Goal: Task Accomplishment & Management: Manage account settings

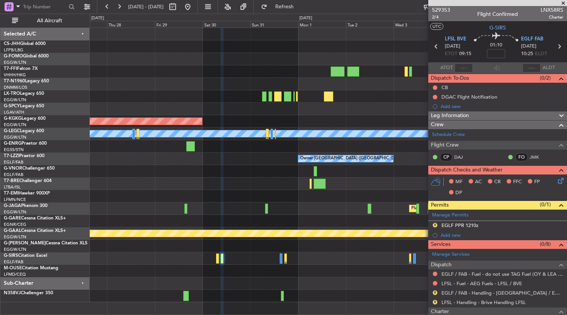
click at [275, 111] on div "AOG Maint [GEOGRAPHIC_DATA] (Ataturk) A/C Unavailable [GEOGRAPHIC_DATA] ([GEOGR…" at bounding box center [328, 165] width 477 height 274
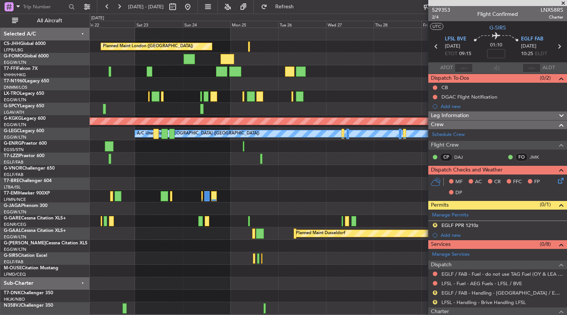
click at [104, 81] on div at bounding box center [328, 84] width 477 height 12
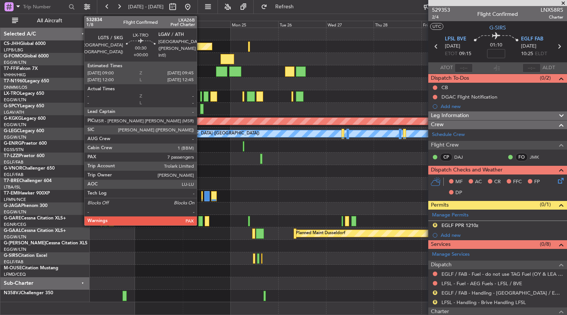
click at [201, 98] on div at bounding box center [201, 96] width 2 height 10
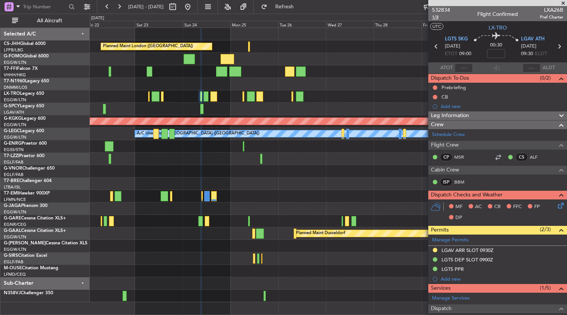
click at [435, 17] on span "1/8" at bounding box center [441, 17] width 18 height 6
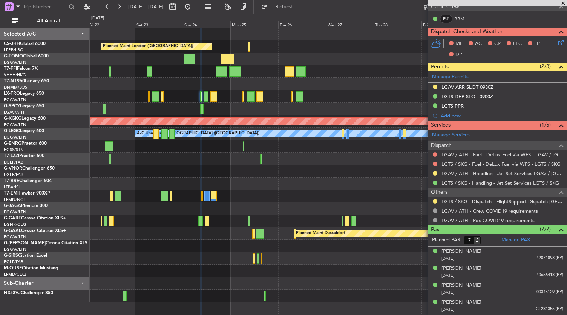
click at [315, 198] on div "Planned Maint London (Biggin Hill) AOG Maint Istanbul (Ataturk) A/C Unavailable…" at bounding box center [328, 165] width 477 height 274
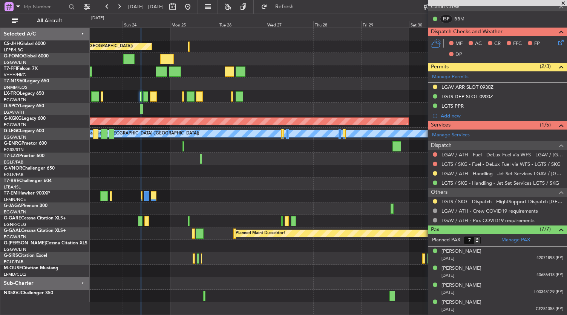
click at [183, 194] on div "Planned Maint London (Biggin Hill) AOG Maint Istanbul (Ataturk) A/C Unavailable…" at bounding box center [328, 165] width 477 height 274
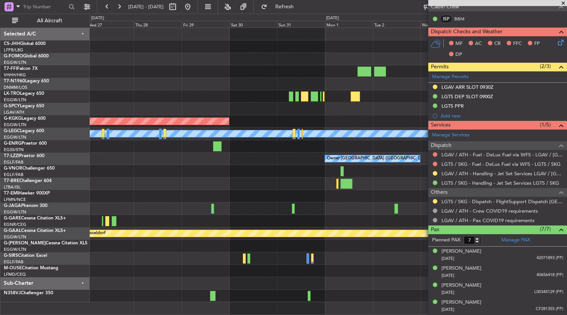
click at [63, 188] on div "Planned Maint London (Biggin Hill) AOG Maint Istanbul (Ataturk) A/C Unavailable…" at bounding box center [283, 164] width 567 height 301
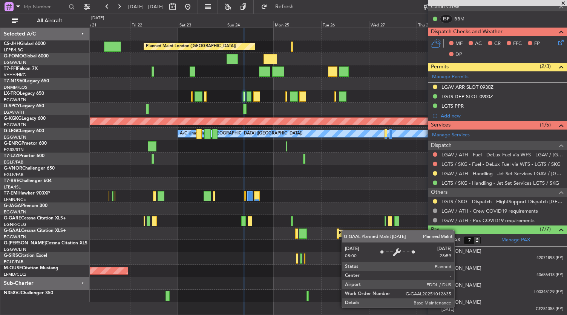
click at [346, 230] on div "Planned Maint London (Biggin Hill) Planned Maint London (Stansted) AOG Maint Is…" at bounding box center [328, 165] width 477 height 274
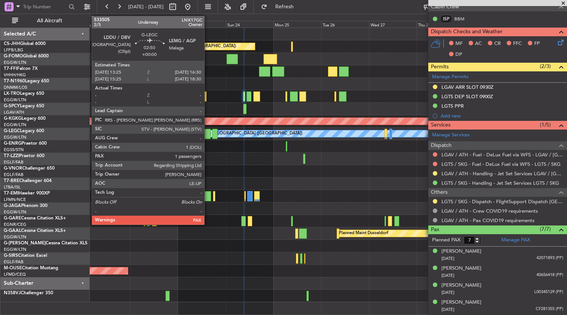
click at [208, 135] on div at bounding box center [207, 134] width 6 height 10
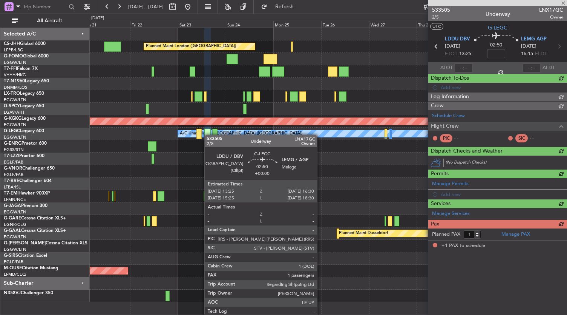
scroll to position [0, 0]
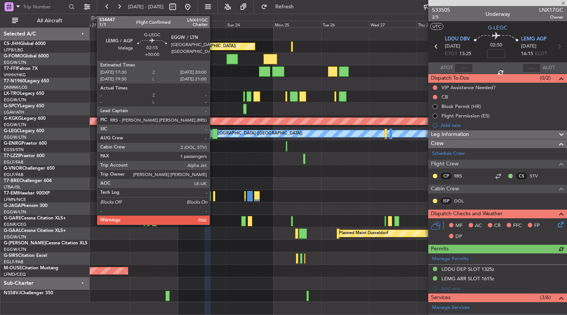
click at [213, 134] on div at bounding box center [214, 134] width 5 height 10
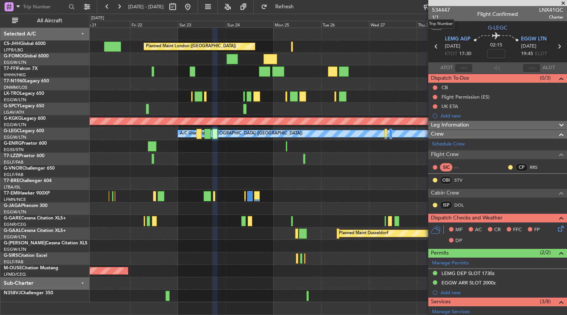
click at [434, 18] on mat-tooltip-component "Trip Number" at bounding box center [440, 24] width 37 height 20
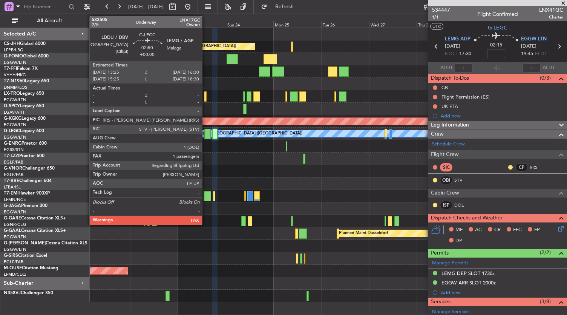
click at [206, 135] on div at bounding box center [207, 134] width 6 height 10
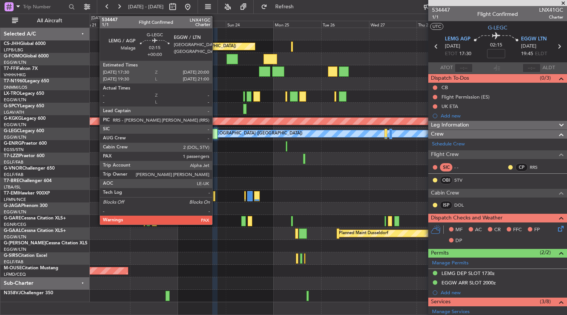
click at [216, 135] on div at bounding box center [214, 134] width 5 height 10
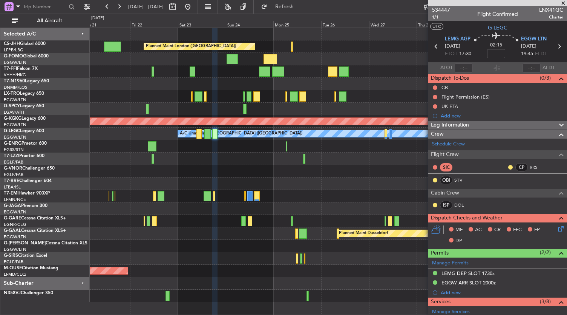
click at [302, 175] on div at bounding box center [328, 171] width 477 height 12
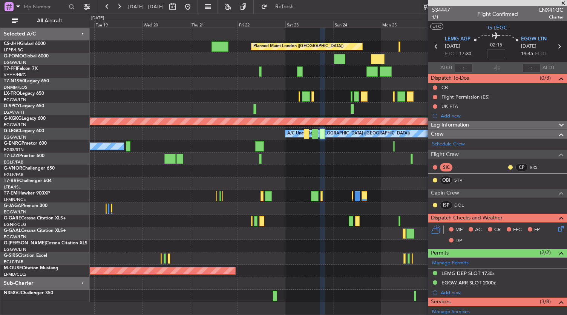
click at [241, 196] on div "Planned Maint London (Biggin Hill) Planned Maint Windsor Locks (Bradley Intl) P…" at bounding box center [328, 165] width 477 height 274
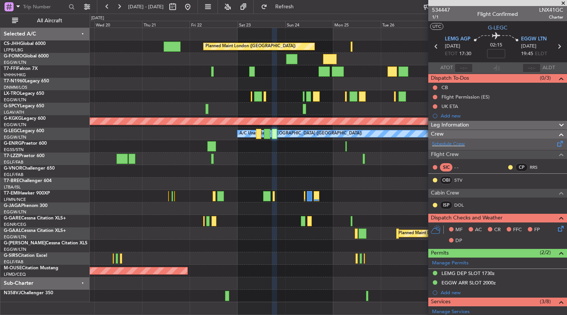
click at [454, 147] on link "Schedule Crew" at bounding box center [448, 144] width 33 height 8
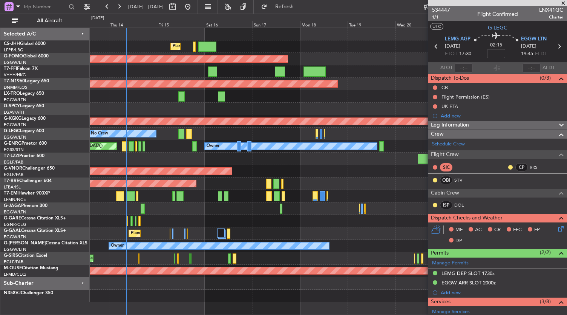
click at [459, 225] on fb-app "19 Aug 2025 - 29 Aug 2025 Refresh Quick Links All Aircraft Planned Maint London…" at bounding box center [283, 160] width 567 height 309
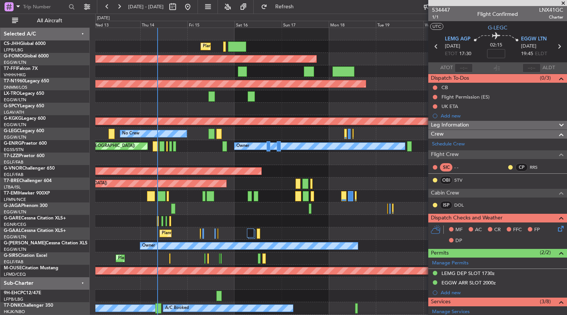
click at [382, 236] on div "Planned Maint London (Biggin Hill) Planned Maint Paris (Le Bourget) Planned Mai…" at bounding box center [331, 177] width 472 height 299
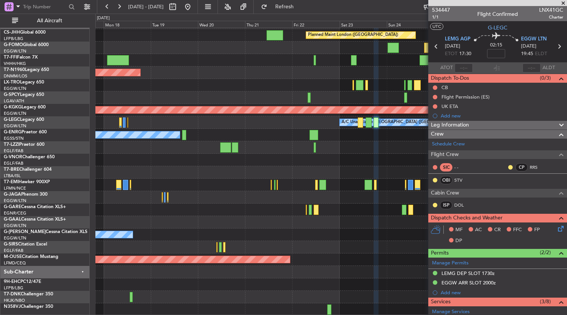
click at [170, 160] on div "Planned Maint London ([GEOGRAPHIC_DATA])" at bounding box center [331, 160] width 472 height 12
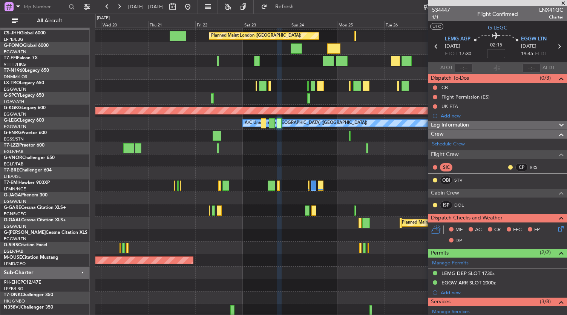
click at [164, 163] on div at bounding box center [331, 160] width 472 height 12
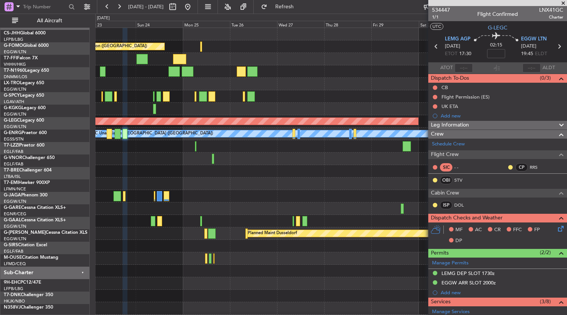
scroll to position [0, 0]
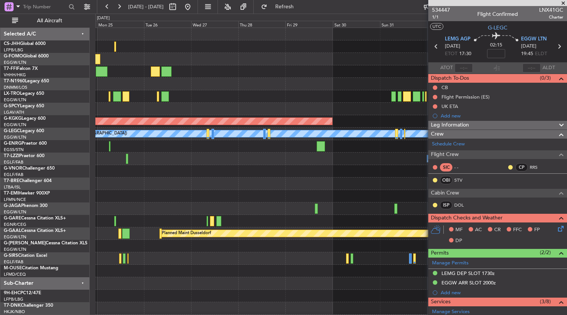
click at [25, 184] on div "Planned Maint London (Biggin Hill) AOG Maint Istanbul (Ataturk) A/C Unavailable…" at bounding box center [283, 164] width 567 height 301
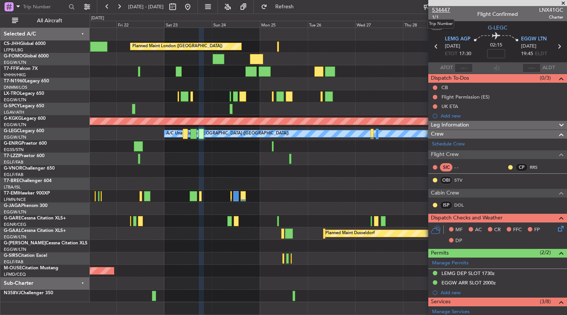
click at [442, 9] on span "534447" at bounding box center [441, 10] width 18 height 8
click at [25, 131] on link "G-LEGC Legacy 600" at bounding box center [24, 131] width 40 height 5
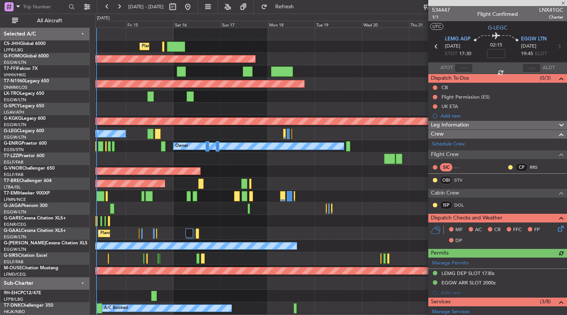
click at [388, 241] on div "Planned Maint London (Biggin Hill) Planned Maint Paris (Le Bourget) Planned Mai…" at bounding box center [331, 177] width 472 height 299
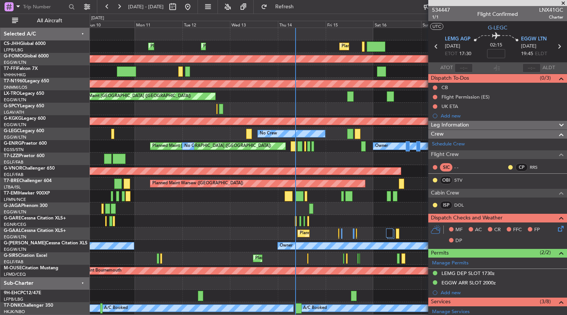
click at [206, 131] on div "Planned Maint Paris (Le Bourget) Planned Maint Paris (Le Bourget) Planned Maint…" at bounding box center [328, 171] width 477 height 286
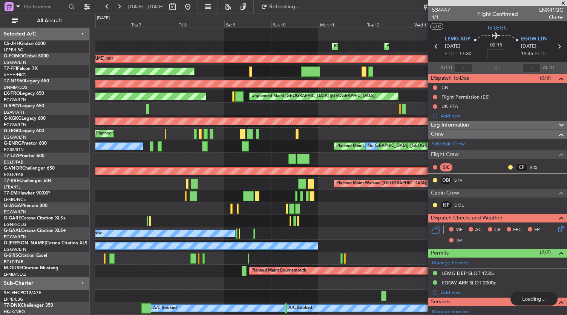
click at [339, 229] on div "Planned Maint Paris (Le Bourget) Planned Maint Paris (Le Bourget) Planned Maint…" at bounding box center [331, 177] width 472 height 299
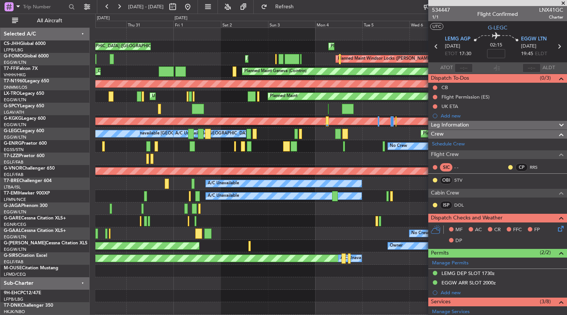
click at [348, 268] on div "Planned Maint Paris (Le Bourget) Planned Maint Paris (Le Bourget) Planned Maint…" at bounding box center [331, 177] width 472 height 299
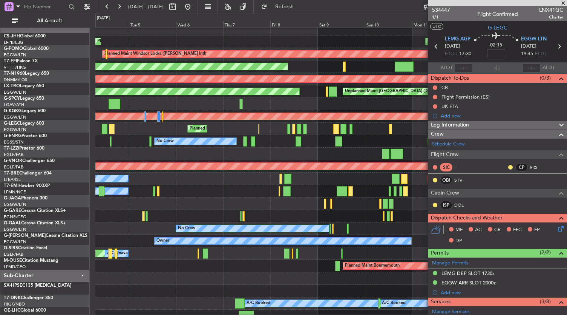
click at [0, 226] on div "Planned Maint Paris (Le Bourget) Planned Maint Paris (Le Bourget) Planned Maint…" at bounding box center [283, 164] width 567 height 301
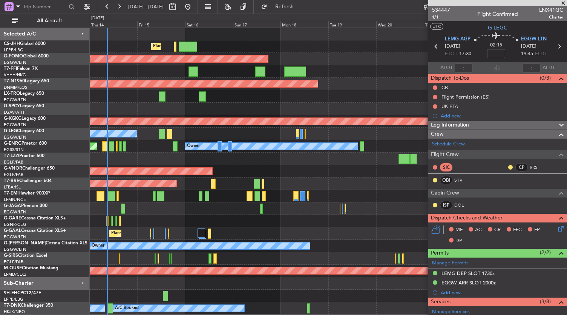
click at [131, 221] on div at bounding box center [328, 221] width 477 height 12
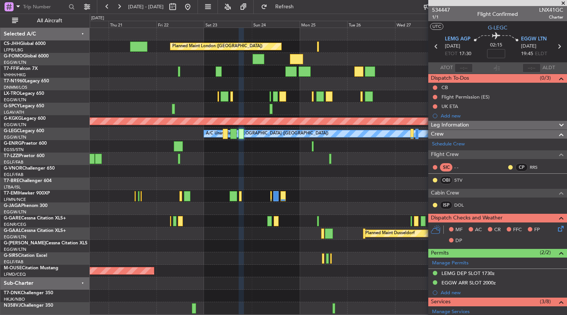
click at [20, 215] on div "Planned Maint London (Biggin Hill) Planned Maint London (Stansted) AOG Maint Is…" at bounding box center [283, 164] width 567 height 301
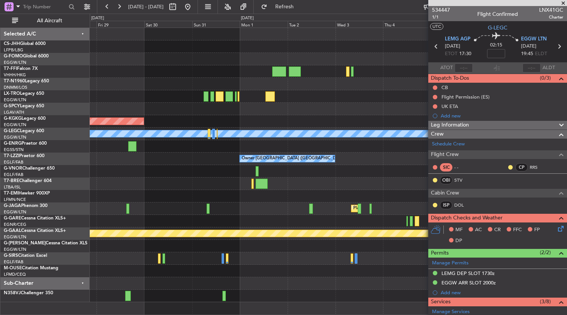
click at [281, 297] on div at bounding box center [328, 295] width 477 height 12
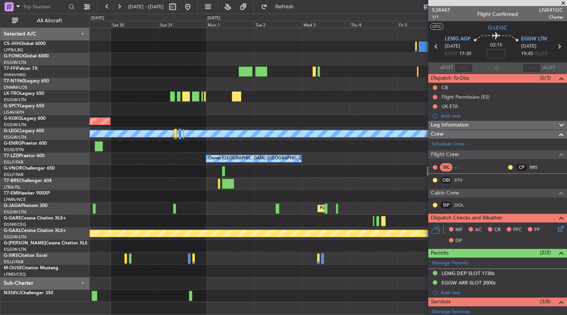
click at [318, 268] on div at bounding box center [328, 270] width 477 height 12
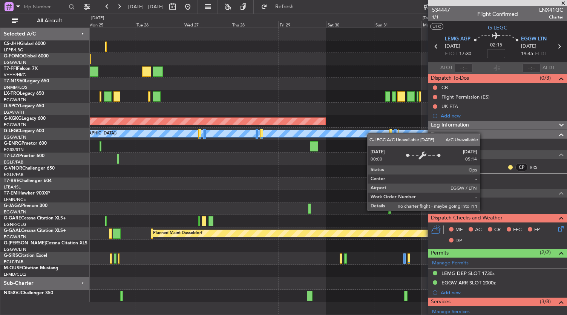
click at [370, 133] on div "Planned Maint London (Biggin Hill) AOG Maint Istanbul (Ataturk) A/C Unavailable…" at bounding box center [328, 165] width 477 height 274
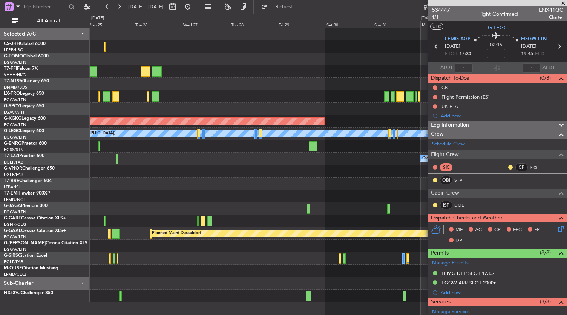
click at [361, 128] on div "Planned Maint London (Biggin Hill) AOG Maint Istanbul (Ataturk) A/C Unavailable…" at bounding box center [328, 165] width 477 height 274
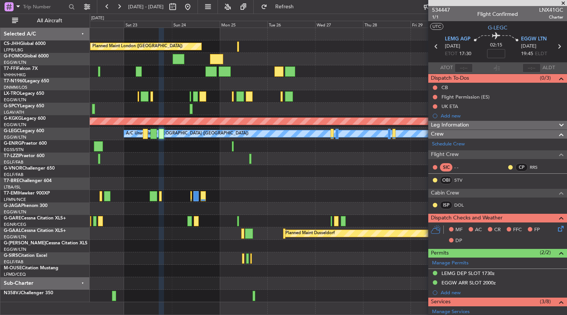
click at [347, 86] on div "Planned Maint London (Biggin Hill) AOG Maint Istanbul (Ataturk) A/C Unavailable…" at bounding box center [328, 165] width 477 height 274
click at [406, 172] on div at bounding box center [328, 171] width 477 height 12
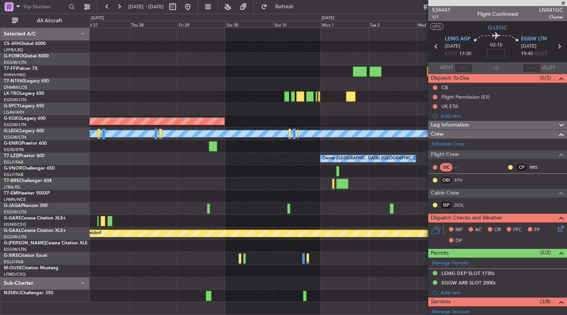
click at [172, 114] on div "AOG Maint Istanbul (Ataturk) A/C Unavailable London (Luton) Owner Owner London …" at bounding box center [328, 165] width 477 height 274
click at [391, 217] on div "AOG Maint Istanbul (Ataturk) A/C Unavailable London (Luton) Owner Owner London …" at bounding box center [328, 165] width 477 height 274
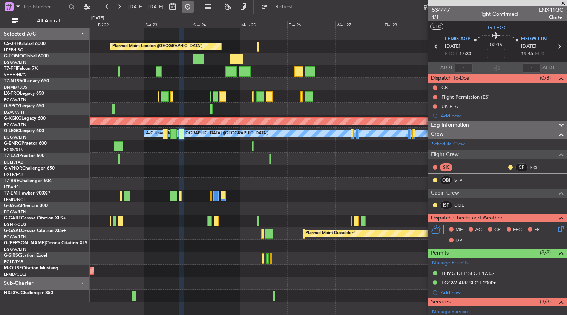
click at [194, 2] on button at bounding box center [188, 7] width 12 height 12
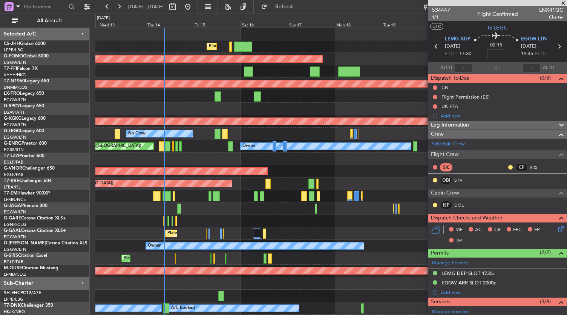
click at [170, 211] on div at bounding box center [331, 208] width 472 height 12
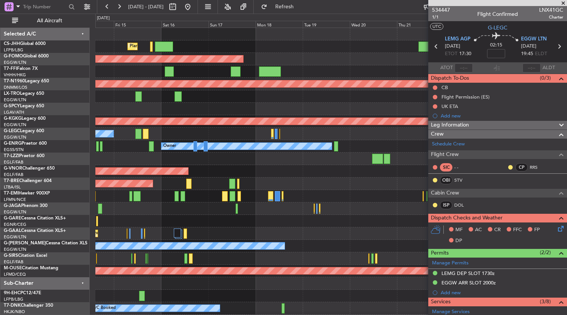
click at [220, 206] on div at bounding box center [331, 208] width 472 height 12
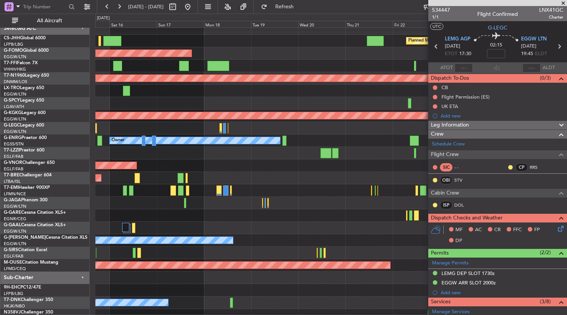
click at [219, 234] on div "Owner" at bounding box center [331, 240] width 472 height 12
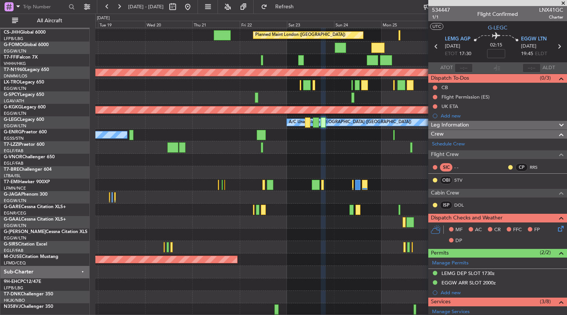
click at [216, 211] on div "Planned Maint London (Biggin Hill) Planned Maint Windsor Locks (Bradley Intl) P…" at bounding box center [331, 166] width 472 height 299
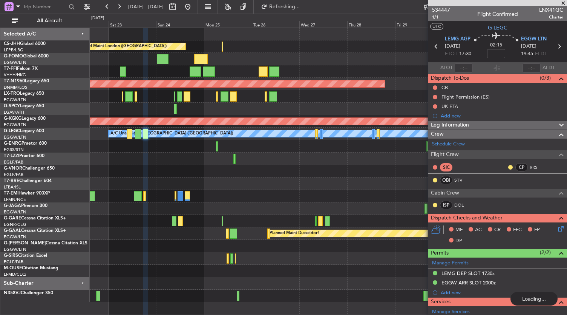
click at [78, 195] on div "Planned Maint London (Biggin Hill) Planned Maint London (Stansted) AOG Maint Is…" at bounding box center [283, 164] width 567 height 301
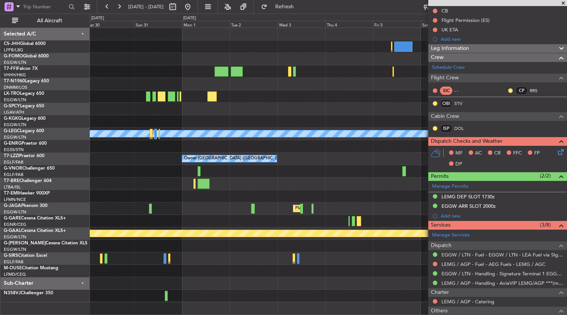
scroll to position [77, 0]
click at [194, 7] on button at bounding box center [188, 7] width 12 height 12
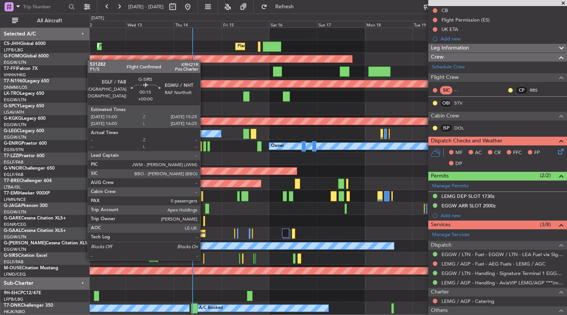
click at [204, 259] on div at bounding box center [203, 258] width 1 height 10
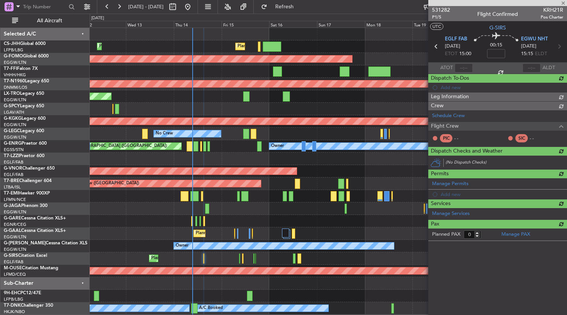
scroll to position [0, 0]
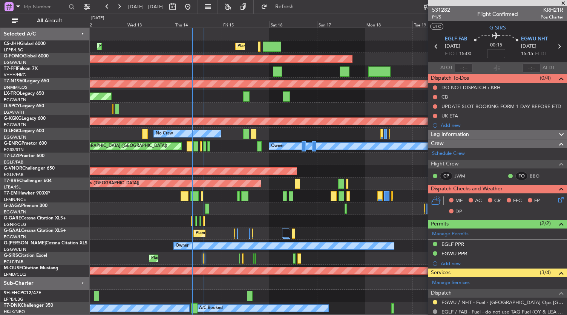
click at [473, 135] on div "Leg Information" at bounding box center [497, 134] width 139 height 9
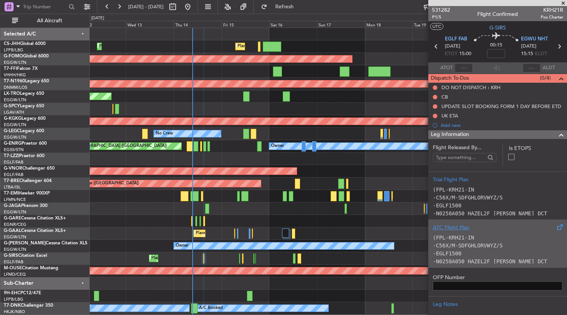
click at [480, 246] on code "-C56X/M-SDFGHLORVWYZ/S" at bounding box center [468, 245] width 70 height 6
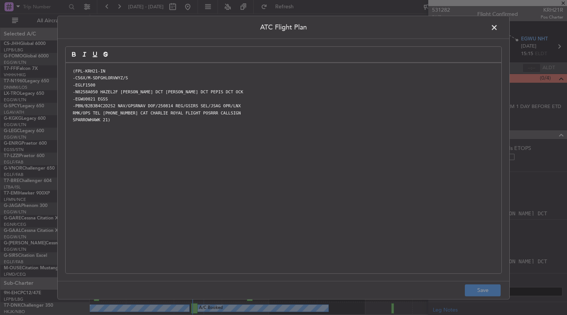
click at [130, 142] on div "(FPL-KRH21-IN -C56X/M-SDFGHLORVWYZ/S -EGLF1500 -N0258A050 HAZEL2F HAZEL DCT SAM…" at bounding box center [284, 168] width 436 height 210
click at [498, 31] on span at bounding box center [498, 29] width 0 height 15
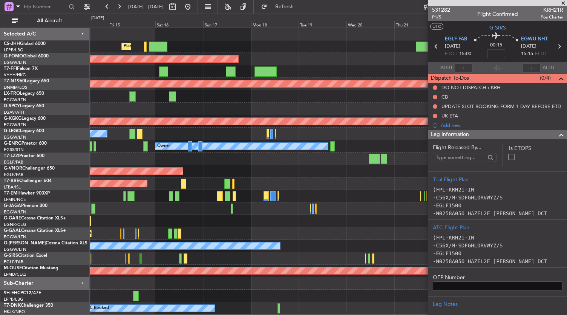
click at [226, 236] on div "Planned Maint Planned Maint Dusseldorf" at bounding box center [328, 233] width 477 height 12
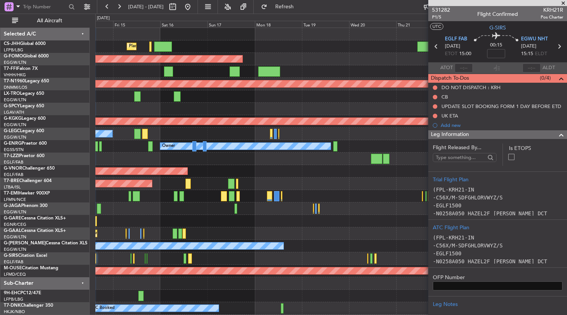
click at [551, 133] on div at bounding box center [558, 134] width 15 height 9
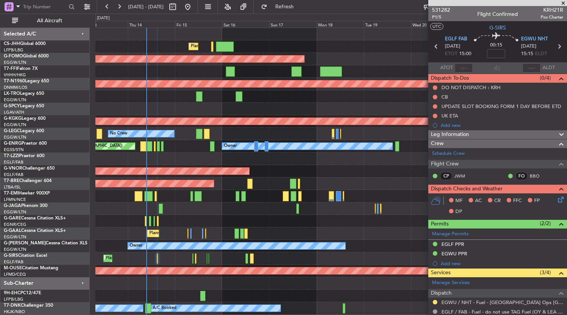
click at [263, 221] on div "Planned Maint [GEOGRAPHIC_DATA] ([GEOGRAPHIC_DATA]) Planned Maint [GEOGRAPHIC_D…" at bounding box center [331, 177] width 472 height 299
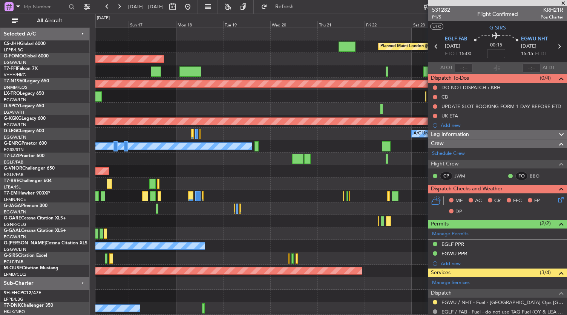
click at [86, 173] on div "Planned Maint London (Biggin Hill) Planned Maint Paris (Le Bourget) Planned Mai…" at bounding box center [283, 164] width 567 height 301
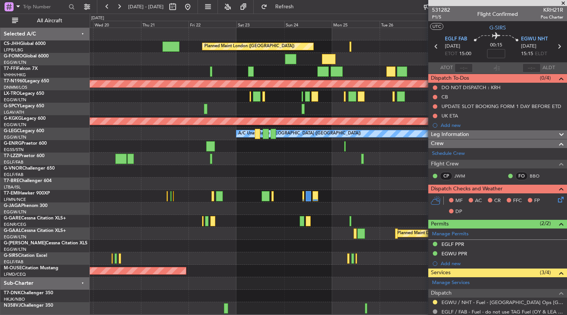
click at [268, 244] on div "Owner" at bounding box center [328, 245] width 477 height 12
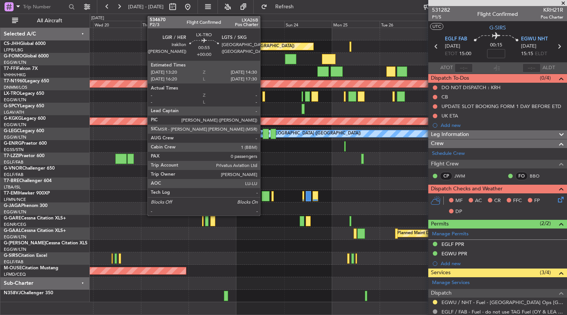
click at [264, 98] on div at bounding box center [264, 96] width 3 height 10
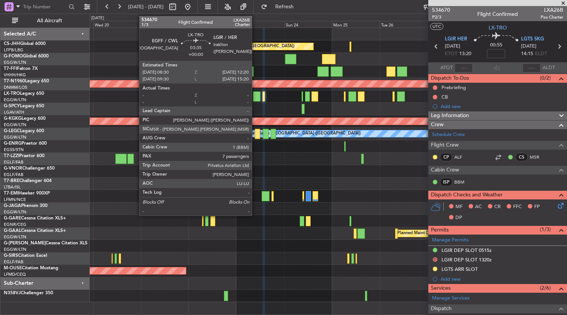
click at [256, 98] on div at bounding box center [257, 96] width 8 height 10
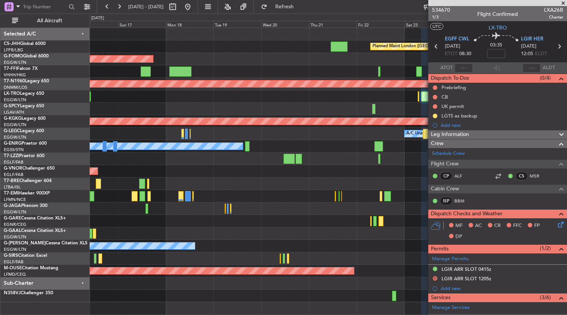
click at [445, 198] on fb-app "19 Aug 2025 - 29 Aug 2025 Refresh Quick Links All Aircraft Planned Maint London…" at bounding box center [283, 160] width 567 height 309
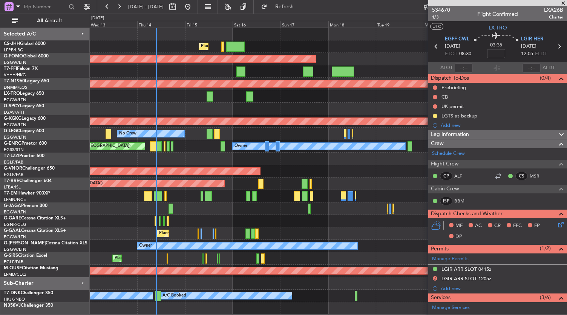
click at [515, 214] on fb-app "16 Aug 2025 - 26 Aug 2025 Refresh Quick Links All Aircraft Planned Maint London…" at bounding box center [283, 160] width 567 height 309
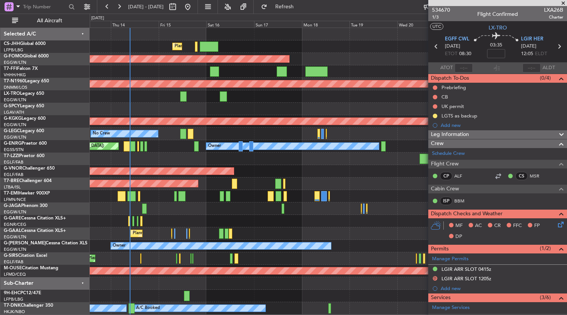
click at [104, 205] on div at bounding box center [328, 208] width 477 height 12
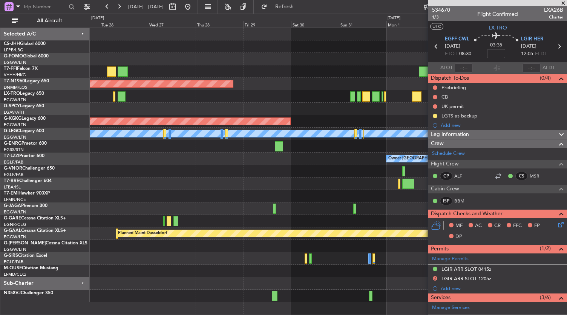
click at [13, 196] on div "Planned Maint London (Biggin Hill) Planned Maint London (Stansted) AOG Maint Is…" at bounding box center [283, 164] width 567 height 301
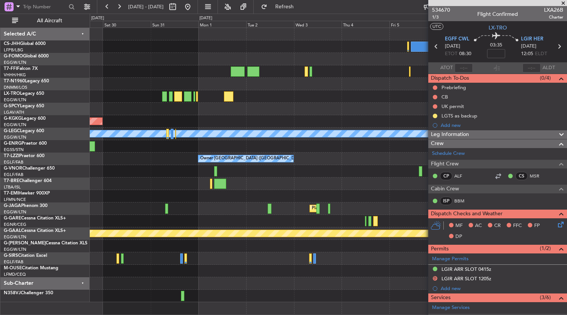
click at [244, 194] on div "Planned Maint Geneva (Cointrin) Planned Maint London (Stansted) AOG Maint Istan…" at bounding box center [328, 165] width 477 height 274
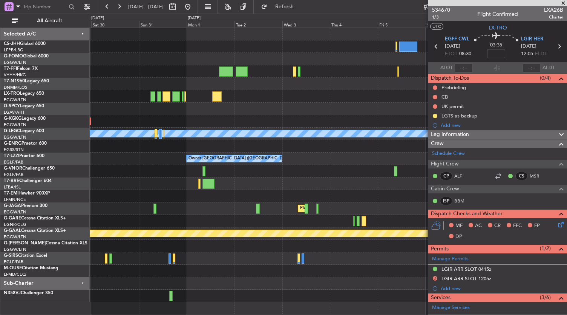
click at [342, 213] on div "Planned Maint Geneva (Cointrin) Planned Maint London (Stansted) AOG Maint Istan…" at bounding box center [328, 165] width 477 height 274
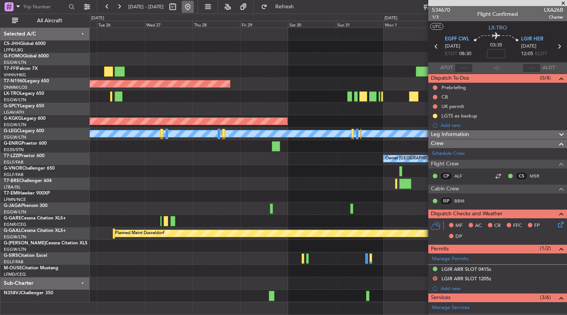
click at [194, 9] on button at bounding box center [188, 7] width 12 height 12
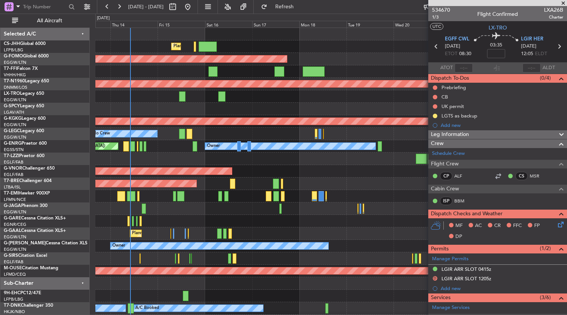
click at [355, 244] on div "Owner" at bounding box center [331, 245] width 472 height 12
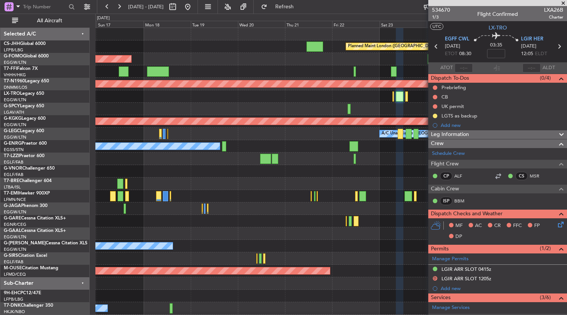
click at [240, 164] on div at bounding box center [331, 158] width 472 height 12
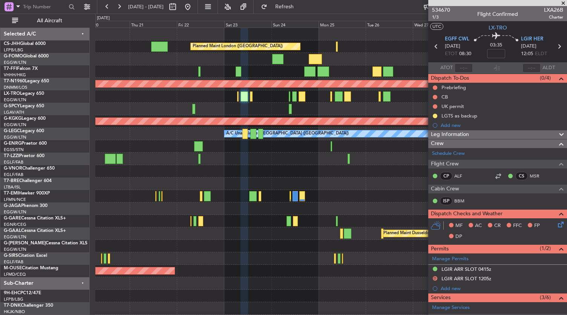
click at [133, 197] on div "Planned Maint London (Biggin Hill) Planned Maint London (Stansted) AOG Maint Is…" at bounding box center [331, 177] width 472 height 299
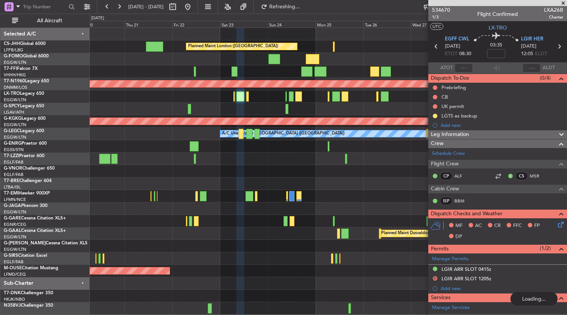
click at [385, 167] on div at bounding box center [328, 171] width 477 height 12
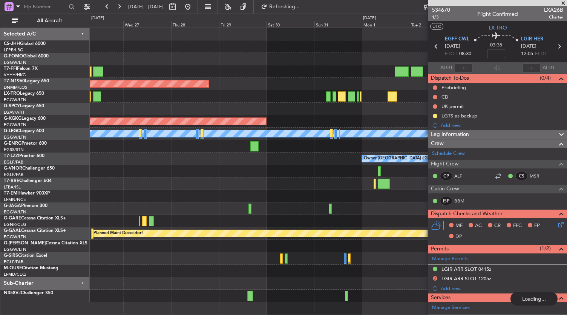
click at [243, 163] on div "Planned Maint London (Biggin Hill) Planned Maint London (Stansted) AOG Maint Is…" at bounding box center [328, 165] width 477 height 274
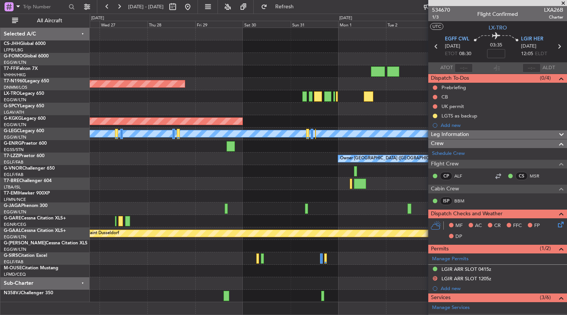
click at [218, 189] on div "Planned Maint London (Biggin Hill) Planned Maint London (Stansted) AOG Maint Is…" at bounding box center [328, 165] width 477 height 274
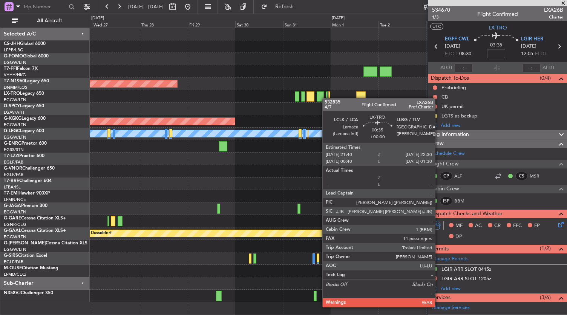
click at [327, 98] on div at bounding box center [327, 96] width 2 height 10
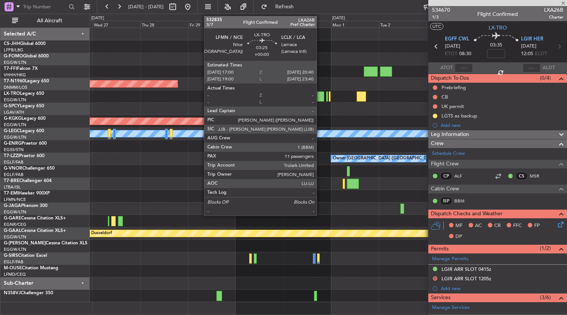
type input "11"
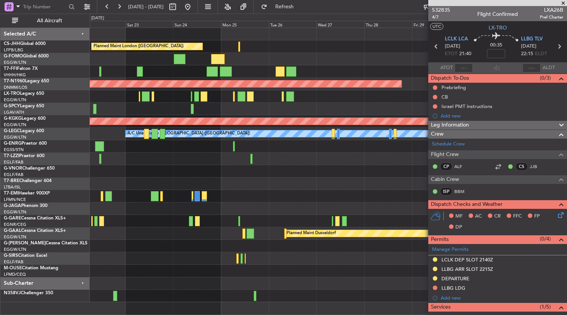
click at [437, 203] on fb-app "[DATE] - [DATE] Refresh Quick Links All Aircraft Planned Maint [GEOGRAPHIC_DATA…" at bounding box center [283, 160] width 567 height 309
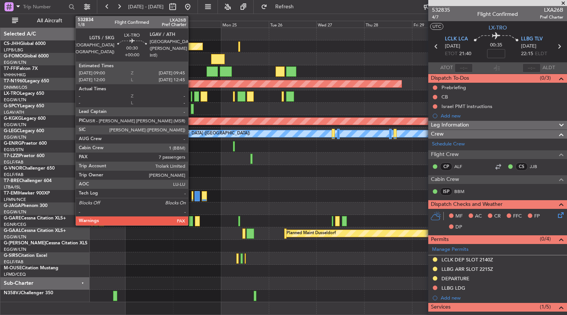
click at [192, 97] on div at bounding box center [192, 96] width 2 height 10
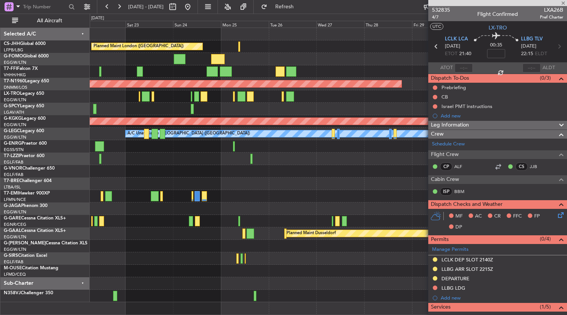
type input "7"
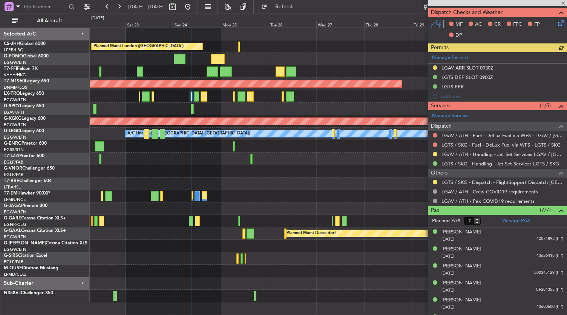
scroll to position [211, 0]
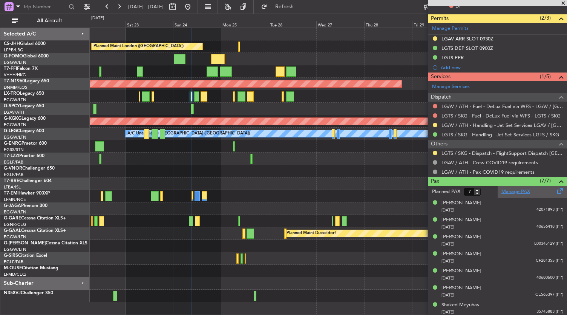
click at [522, 188] on link "Manage PAX" at bounding box center [516, 192] width 29 height 8
click at [394, 216] on div "Planned Maint London ([GEOGRAPHIC_DATA]) Planned Maint [GEOGRAPHIC_DATA] ([GEOG…" at bounding box center [328, 165] width 477 height 274
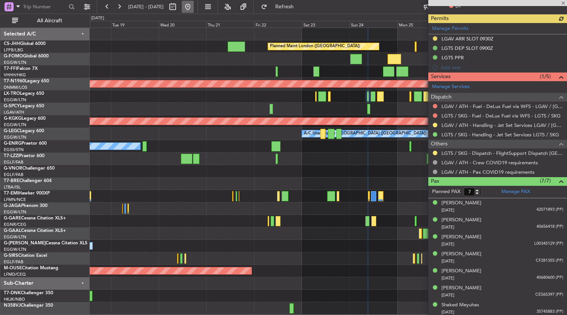
click at [194, 7] on button at bounding box center [188, 7] width 12 height 12
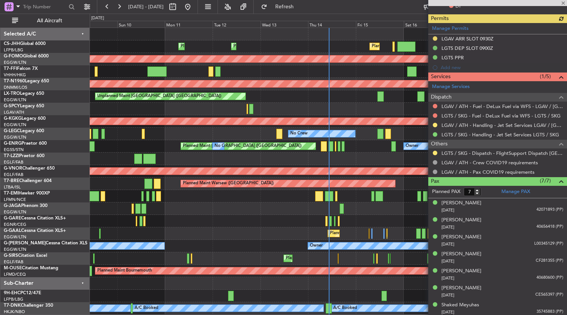
click at [253, 138] on div "Planned Maint [GEOGRAPHIC_DATA] ([GEOGRAPHIC_DATA]) Planned Maint [GEOGRAPHIC_D…" at bounding box center [328, 171] width 477 height 286
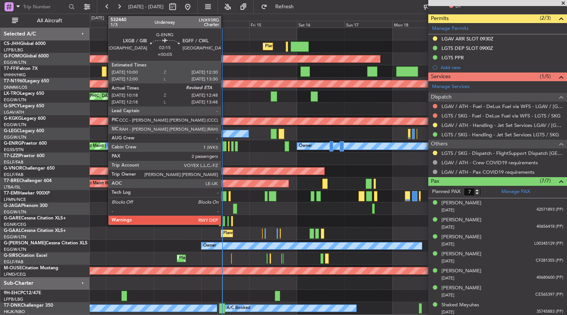
click at [225, 146] on div at bounding box center [224, 146] width 5 height 10
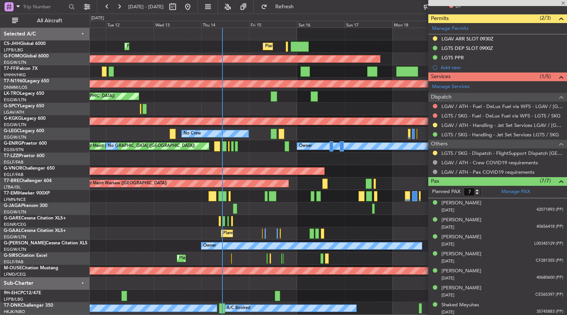
type input "+00:05"
type input "10:18"
type input "2"
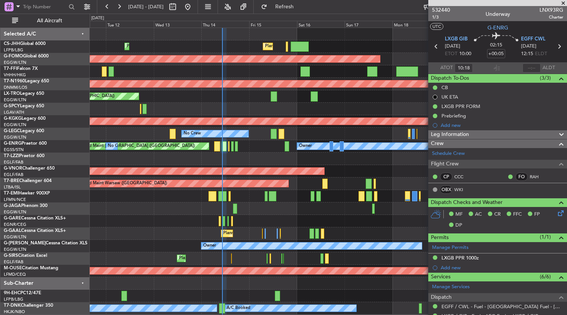
scroll to position [152, 0]
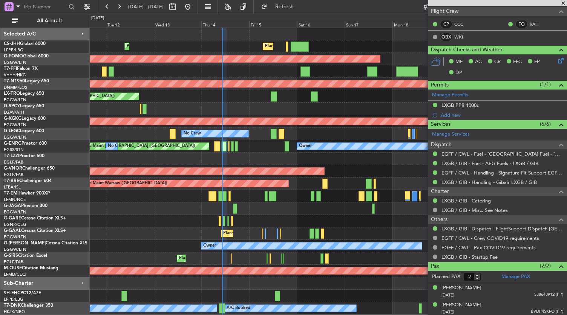
click at [232, 167] on div "Planned Maint [GEOGRAPHIC_DATA] ([GEOGRAPHIC_DATA]) Planned Maint [GEOGRAPHIC_D…" at bounding box center [328, 171] width 477 height 286
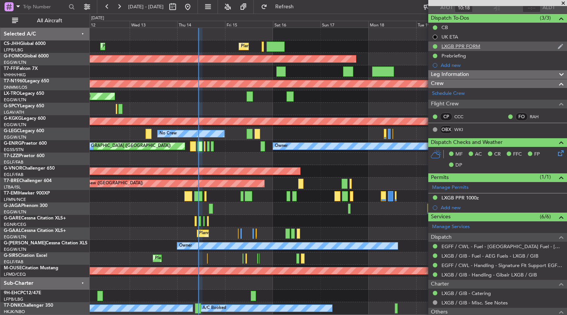
scroll to position [0, 0]
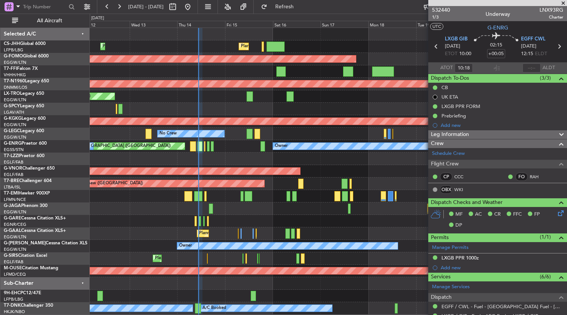
click at [368, 217] on div at bounding box center [328, 221] width 477 height 12
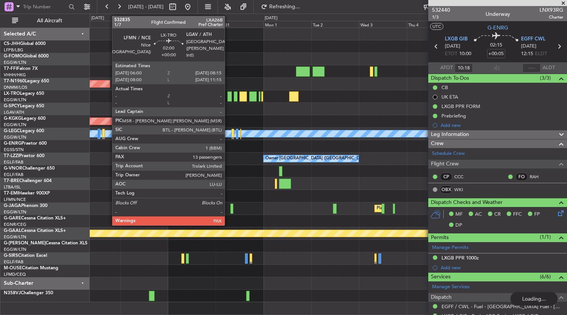
click at [229, 95] on div at bounding box center [229, 96] width 5 height 10
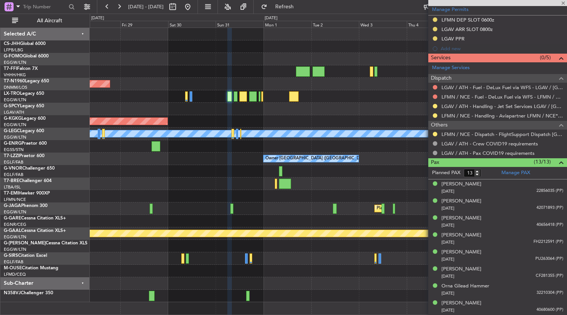
scroll to position [313, 0]
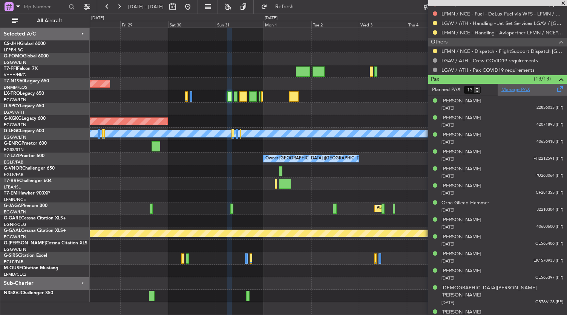
click at [517, 86] on link "Manage PAX" at bounding box center [516, 90] width 29 height 8
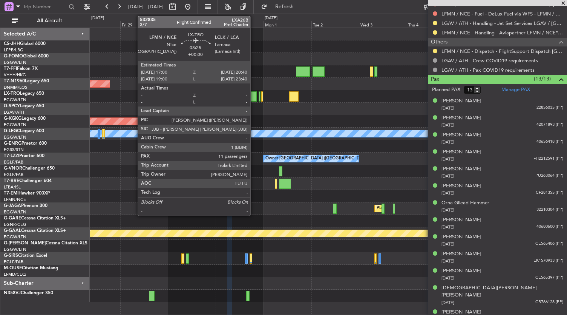
click at [254, 97] on div at bounding box center [253, 96] width 8 height 10
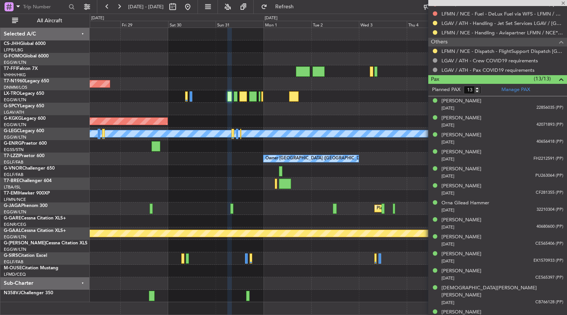
type input "11"
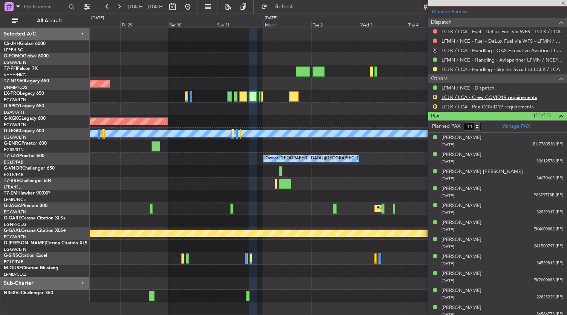
scroll to position [298, 0]
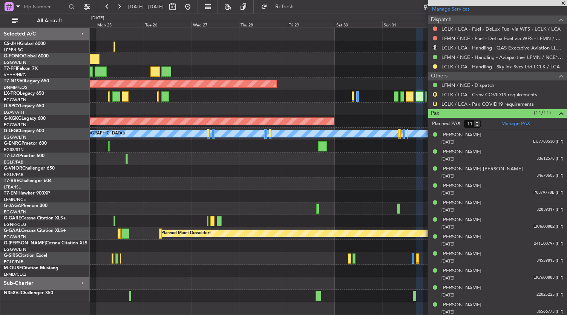
click at [418, 64] on div "Planned Maint London ([GEOGRAPHIC_DATA]) Planned Maint [GEOGRAPHIC_DATA] ([GEOG…" at bounding box center [328, 165] width 477 height 274
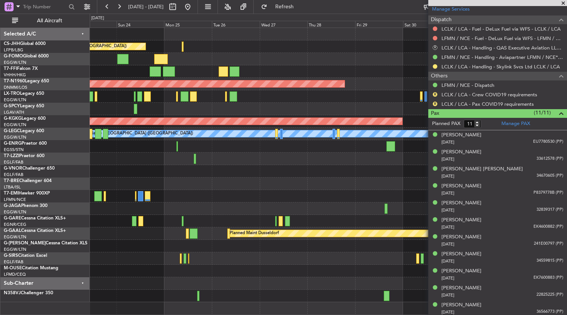
click at [356, 98] on div "Planned Maint London ([GEOGRAPHIC_DATA]) Planned Maint [GEOGRAPHIC_DATA] ([GEOG…" at bounding box center [328, 165] width 477 height 274
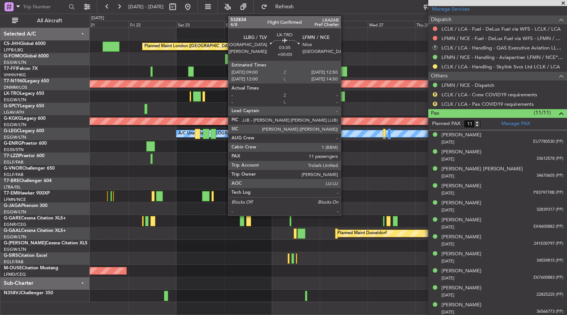
click at [345, 95] on div at bounding box center [342, 96] width 8 height 10
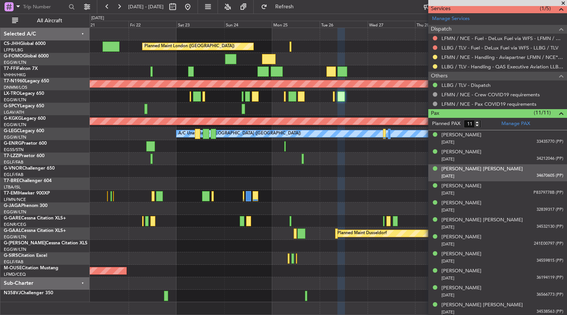
scroll to position [0, 0]
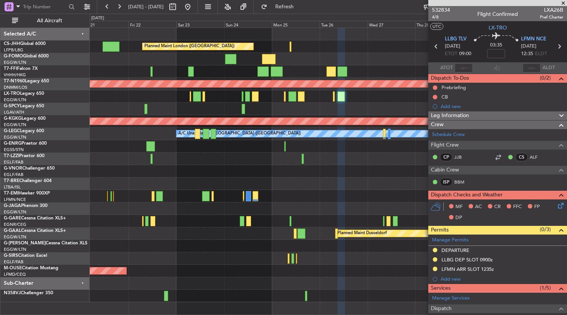
click at [277, 180] on div at bounding box center [328, 183] width 477 height 12
click at [194, 6] on button at bounding box center [188, 7] width 12 height 12
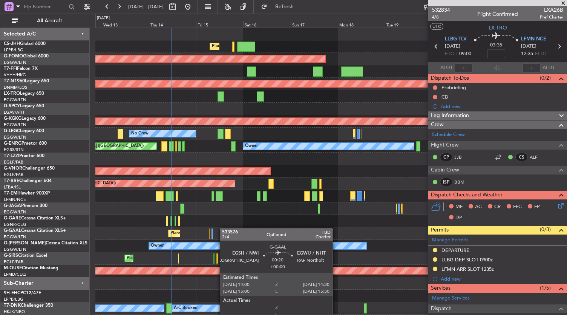
click at [224, 228] on div "Planned Maint [GEOGRAPHIC_DATA] ([GEOGRAPHIC_DATA]) Planned Maint [GEOGRAPHIC_D…" at bounding box center [331, 177] width 472 height 299
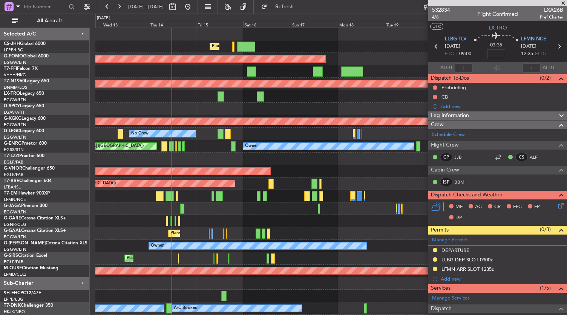
click at [348, 95] on div "Unplanned Maint [GEOGRAPHIC_DATA] ([GEOGRAPHIC_DATA])" at bounding box center [331, 96] width 472 height 12
click at [342, 290] on div at bounding box center [331, 295] width 472 height 12
